Goal: Transaction & Acquisition: Download file/media

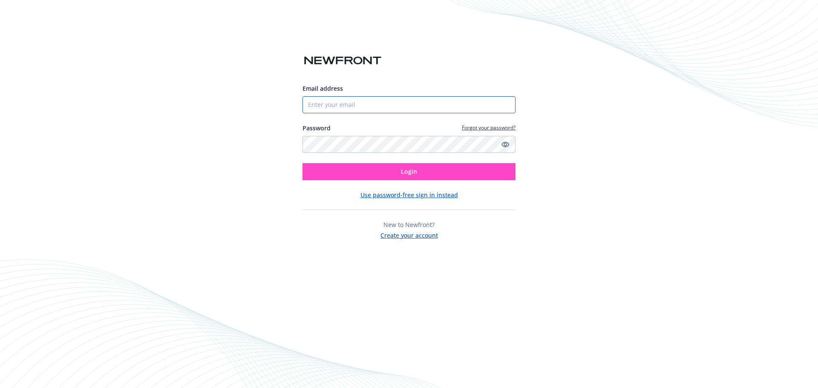
type input "[EMAIL_ADDRESS][DOMAIN_NAME]"
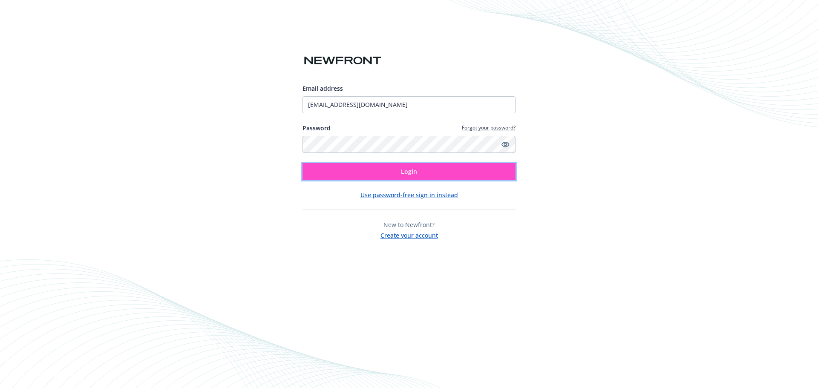
click at [362, 176] on button "Login" at bounding box center [408, 171] width 213 height 17
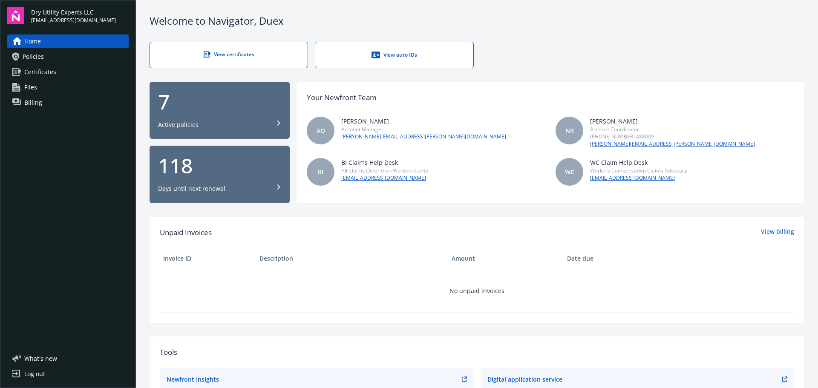
click at [255, 59] on link "View certificates" at bounding box center [229, 55] width 158 height 26
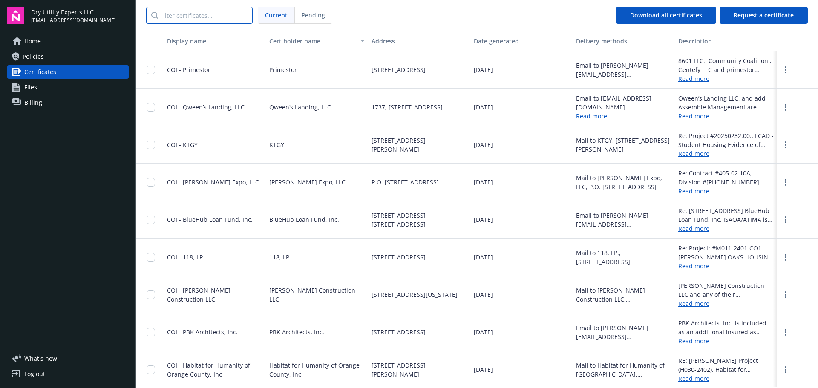
click at [210, 18] on input "Filter certificates..." at bounding box center [199, 15] width 107 height 17
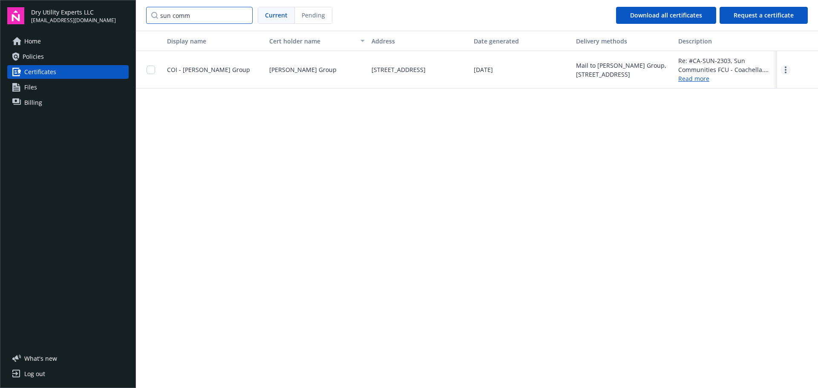
type input "sun comm"
click at [788, 67] on link "more" at bounding box center [785, 70] width 10 height 10
click at [762, 86] on link "Download" at bounding box center [762, 87] width 56 height 17
click at [539, 180] on div "Display name Cert holder name Address Date generated Delivery methods Descripti…" at bounding box center [477, 209] width 682 height 356
